Goal: Information Seeking & Learning: Find specific fact

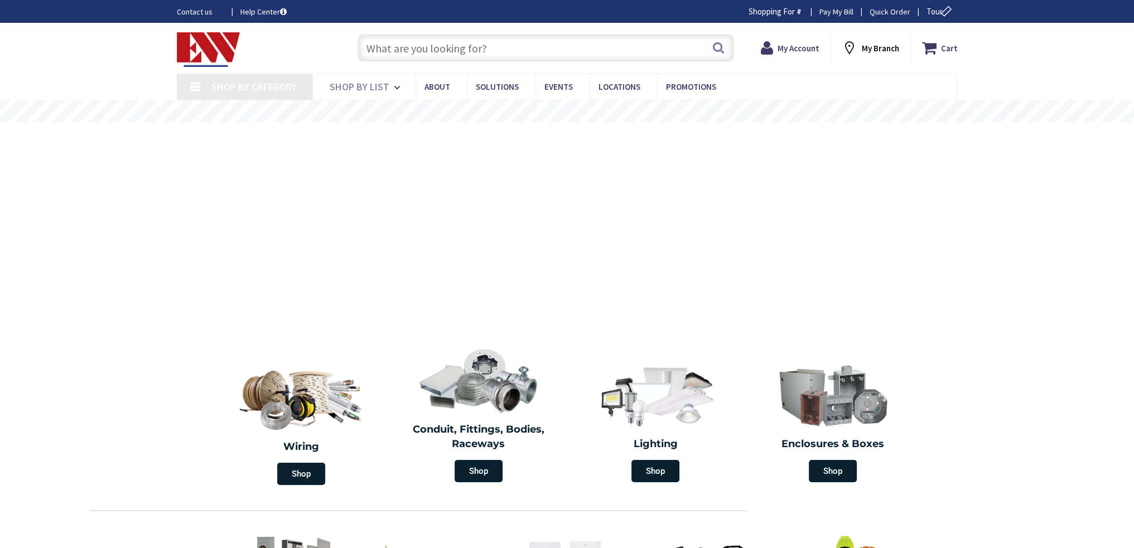
click at [458, 47] on input "text" at bounding box center [546, 48] width 377 height 28
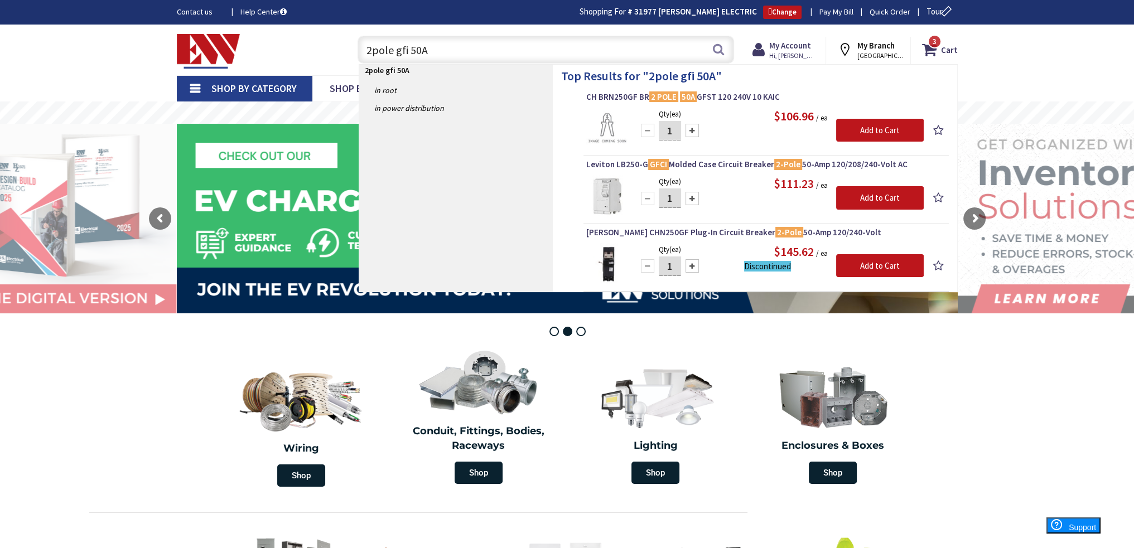
drag, startPoint x: 432, startPoint y: 51, endPoint x: 329, endPoint y: 52, distance: 103.2
click at [329, 52] on div "Toggle Nav 2pole gfi 50A 2pole gfi 50A Search 3 3 3 items Cart My Cart 3" at bounding box center [568, 49] width 798 height 37
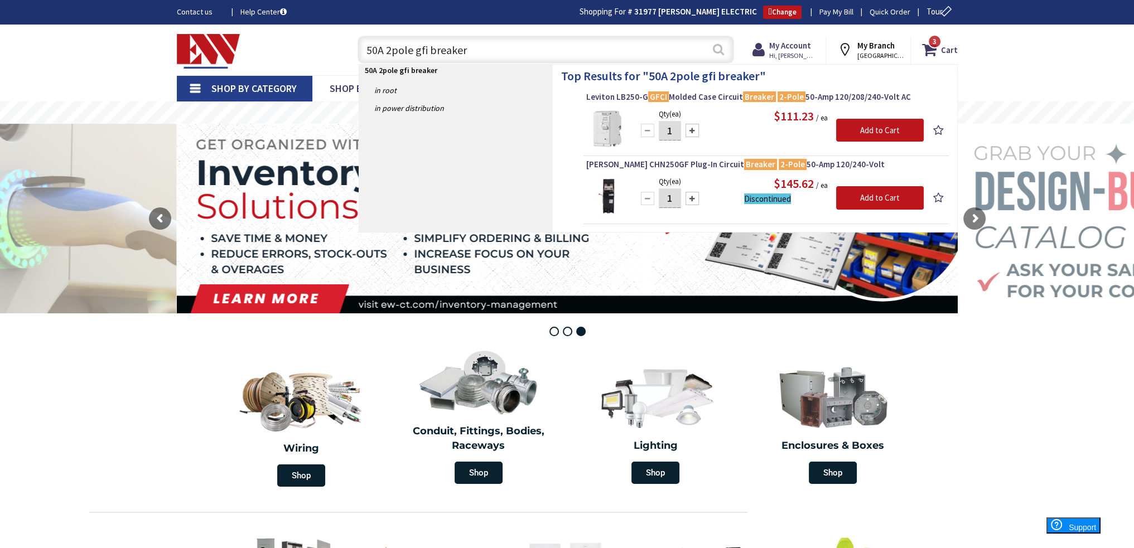
type input "50A 2pole gfi breaker"
click at [715, 50] on button "Search" at bounding box center [718, 49] width 15 height 25
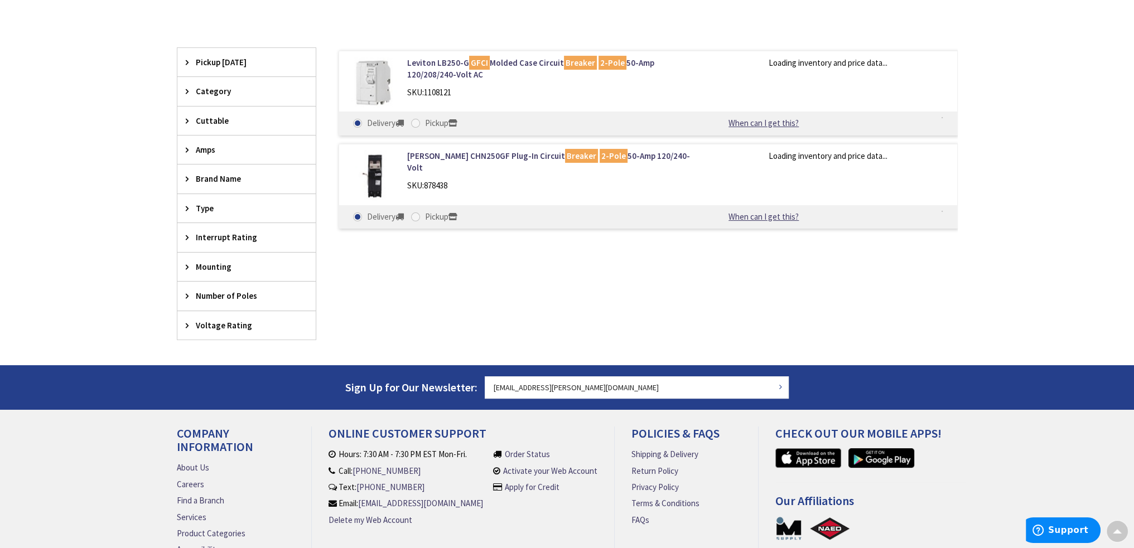
scroll to position [280, 0]
